Goal: Transaction & Acquisition: Obtain resource

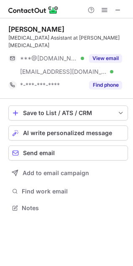
scroll to position [195, 133]
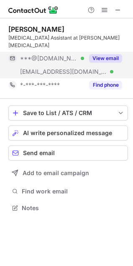
click at [103, 52] on div "View email" at bounding box center [103, 58] width 38 height 13
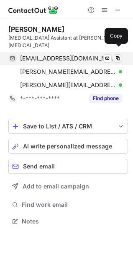
click at [115, 55] on span at bounding box center [117, 58] width 7 height 7
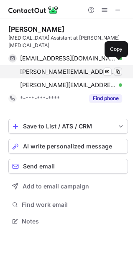
click at [118, 68] on span at bounding box center [117, 71] width 7 height 7
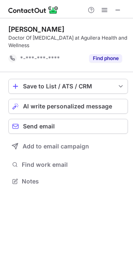
scroll to position [175, 133]
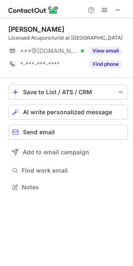
scroll to position [181, 133]
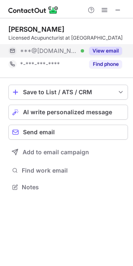
click at [103, 53] on button "View email" at bounding box center [105, 51] width 33 height 8
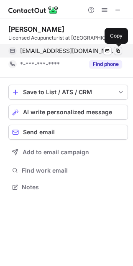
click at [116, 50] on span at bounding box center [117, 51] width 7 height 7
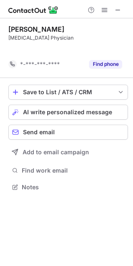
scroll to position [168, 133]
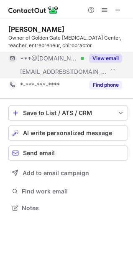
scroll to position [202, 133]
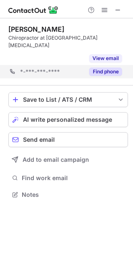
scroll to position [168, 133]
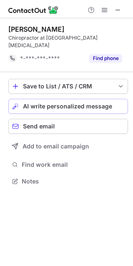
scroll to position [168, 133]
